Goal: Information Seeking & Learning: Learn about a topic

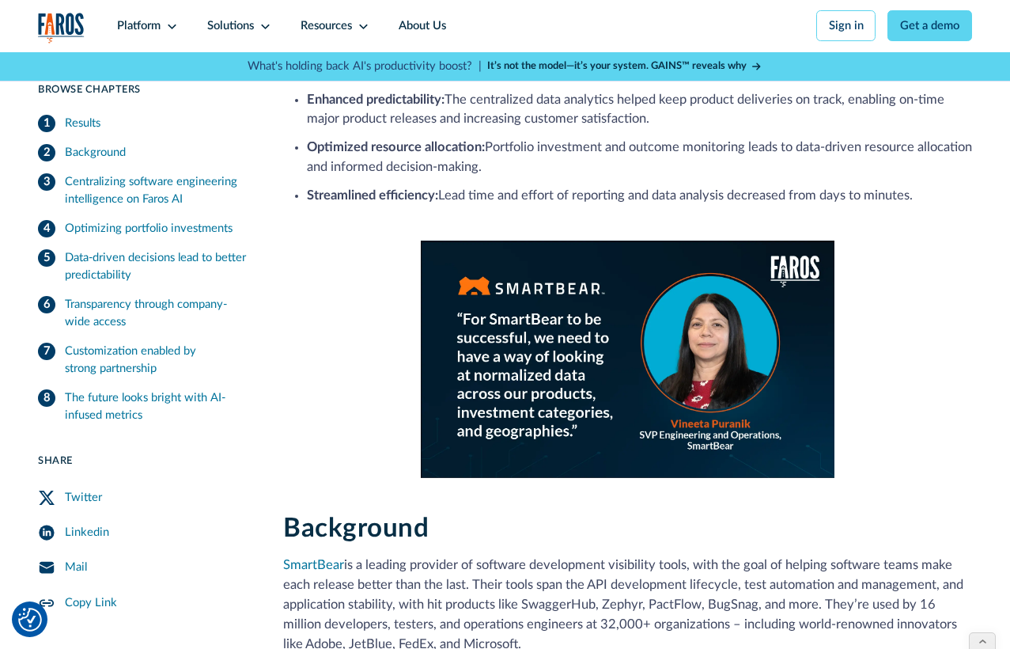
scroll to position [441, 0]
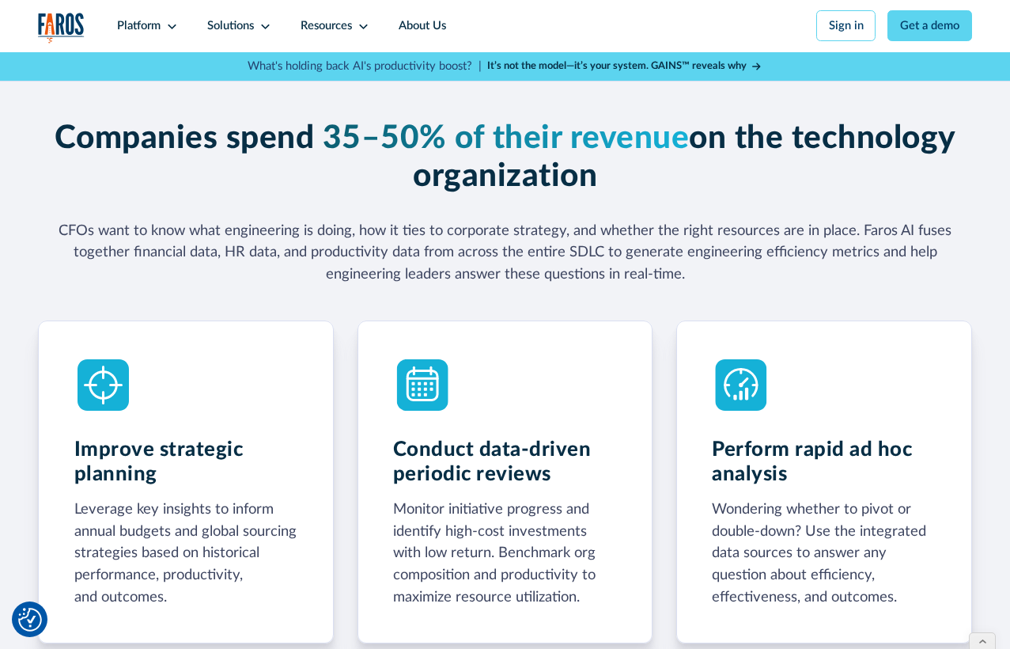
scroll to position [581, 0]
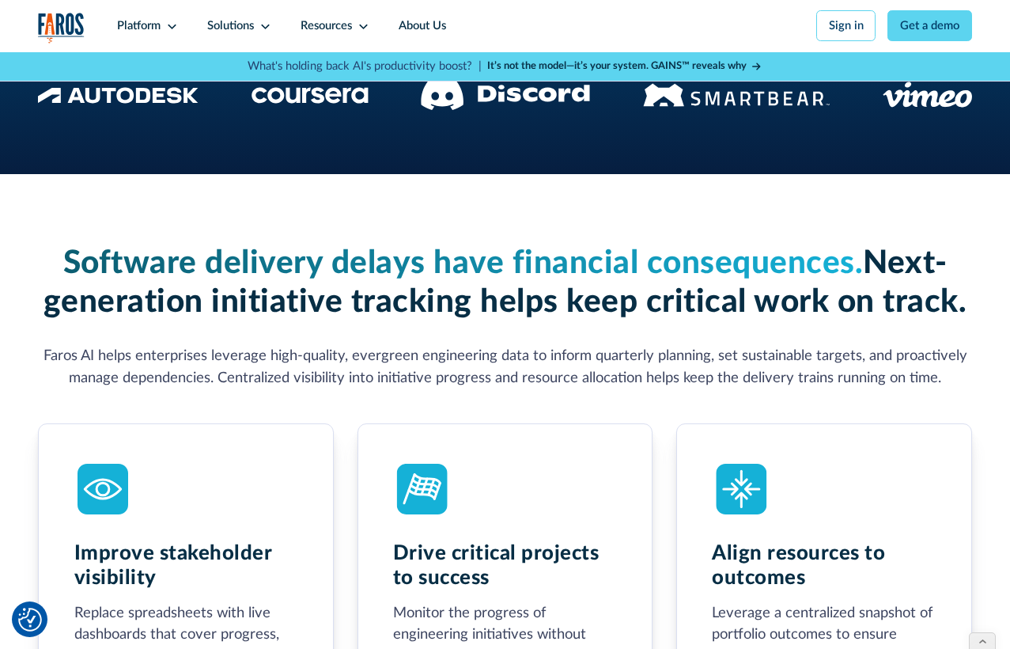
scroll to position [41, 0]
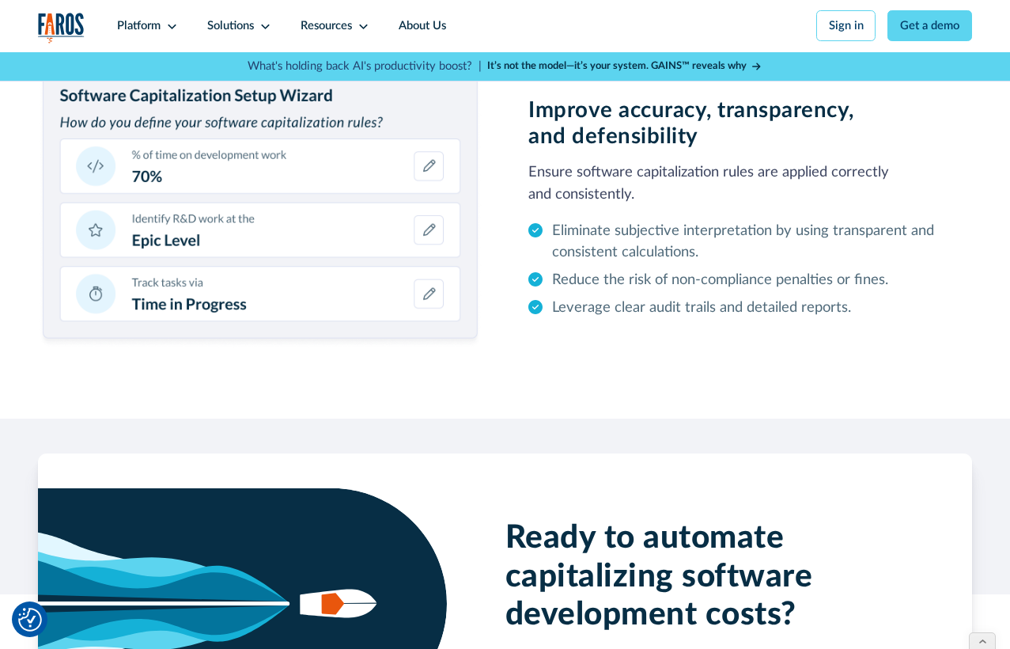
scroll to position [2052, 0]
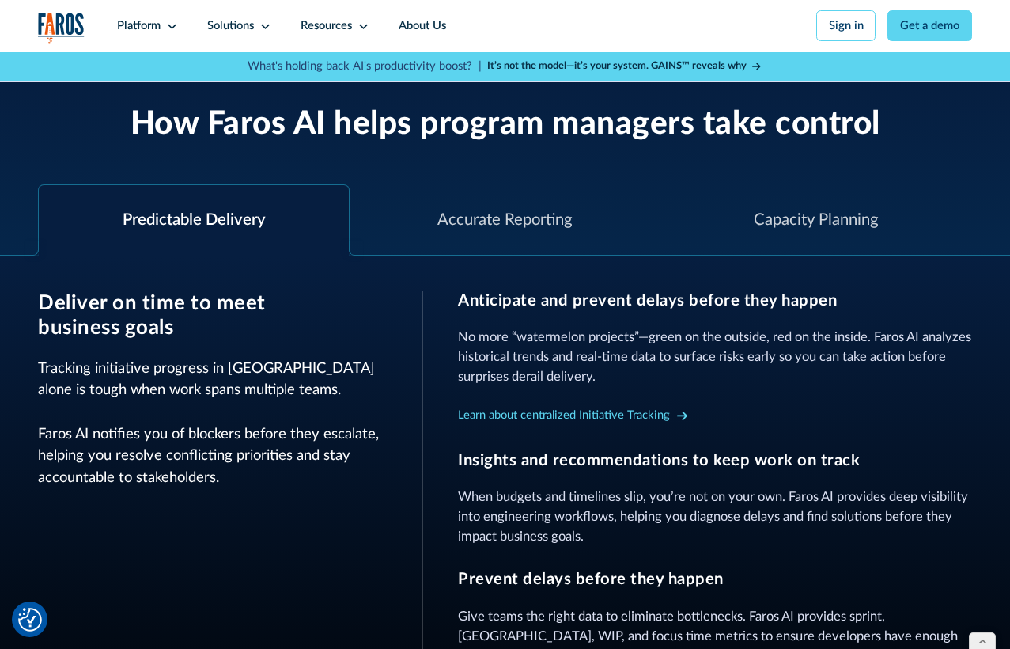
scroll to position [68, 0]
